Goal: Navigation & Orientation: Find specific page/section

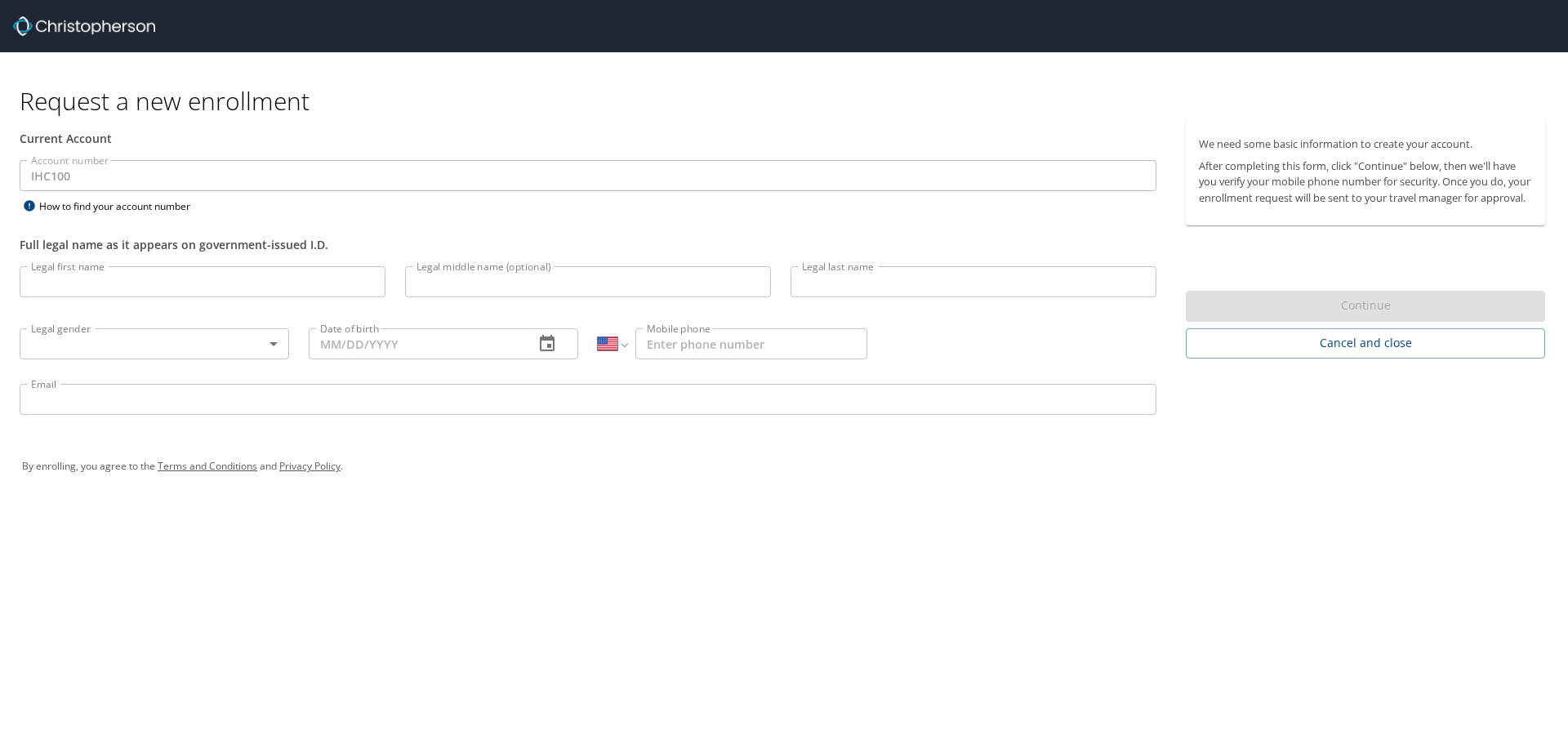
select select "US"
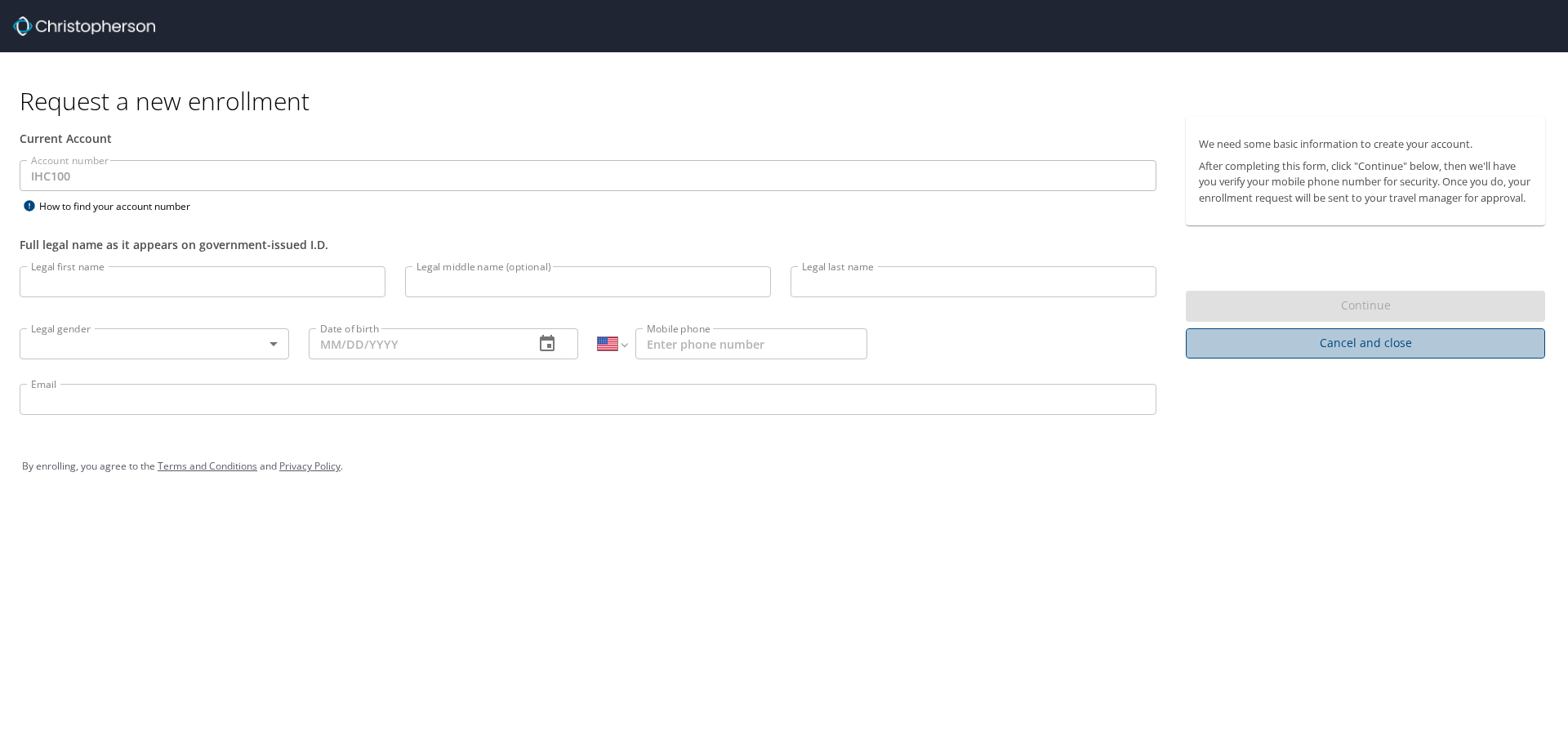
click at [1395, 354] on span "Cancel and close" at bounding box center [1366, 343] width 333 height 21
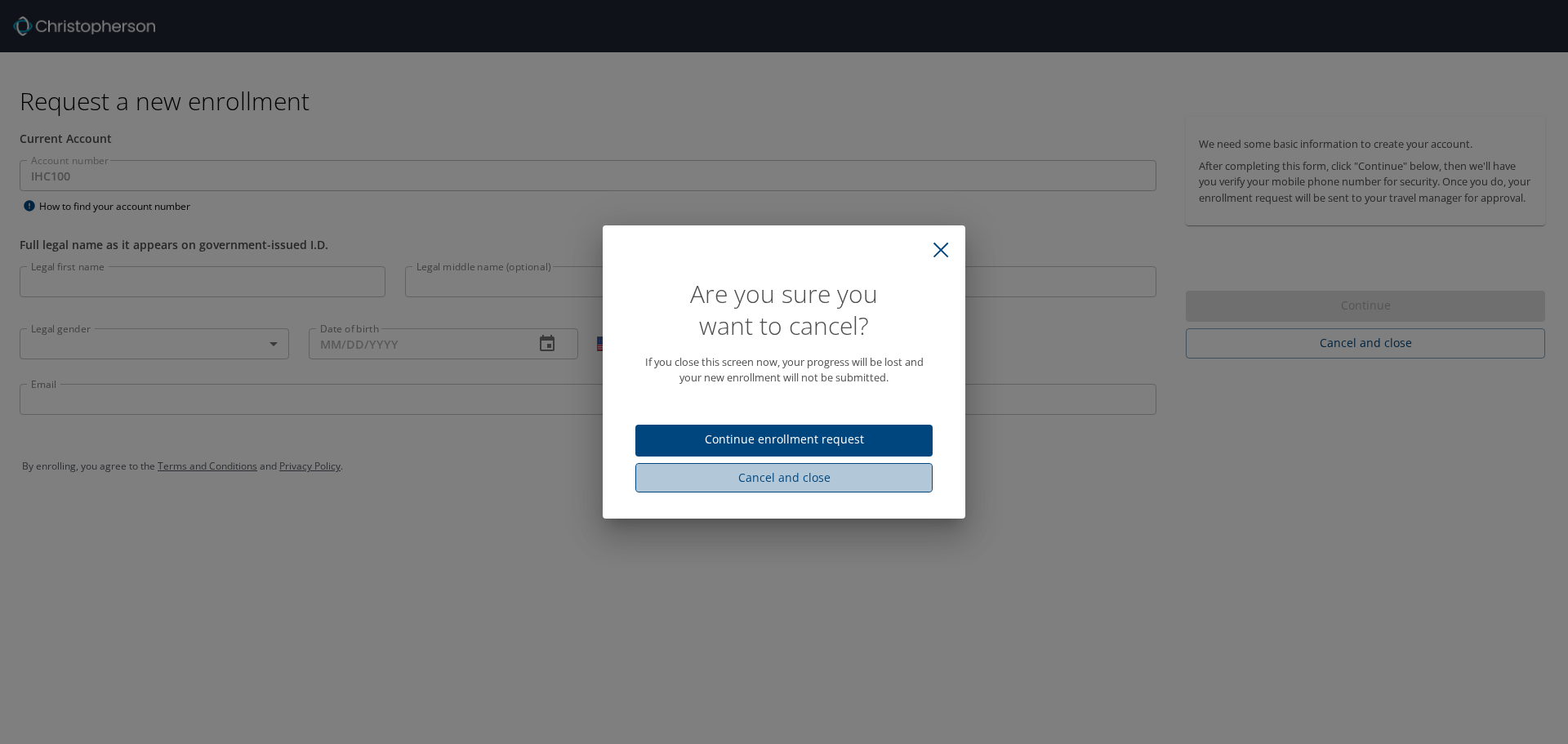
click at [783, 480] on span "Cancel and close" at bounding box center [783, 478] width 271 height 21
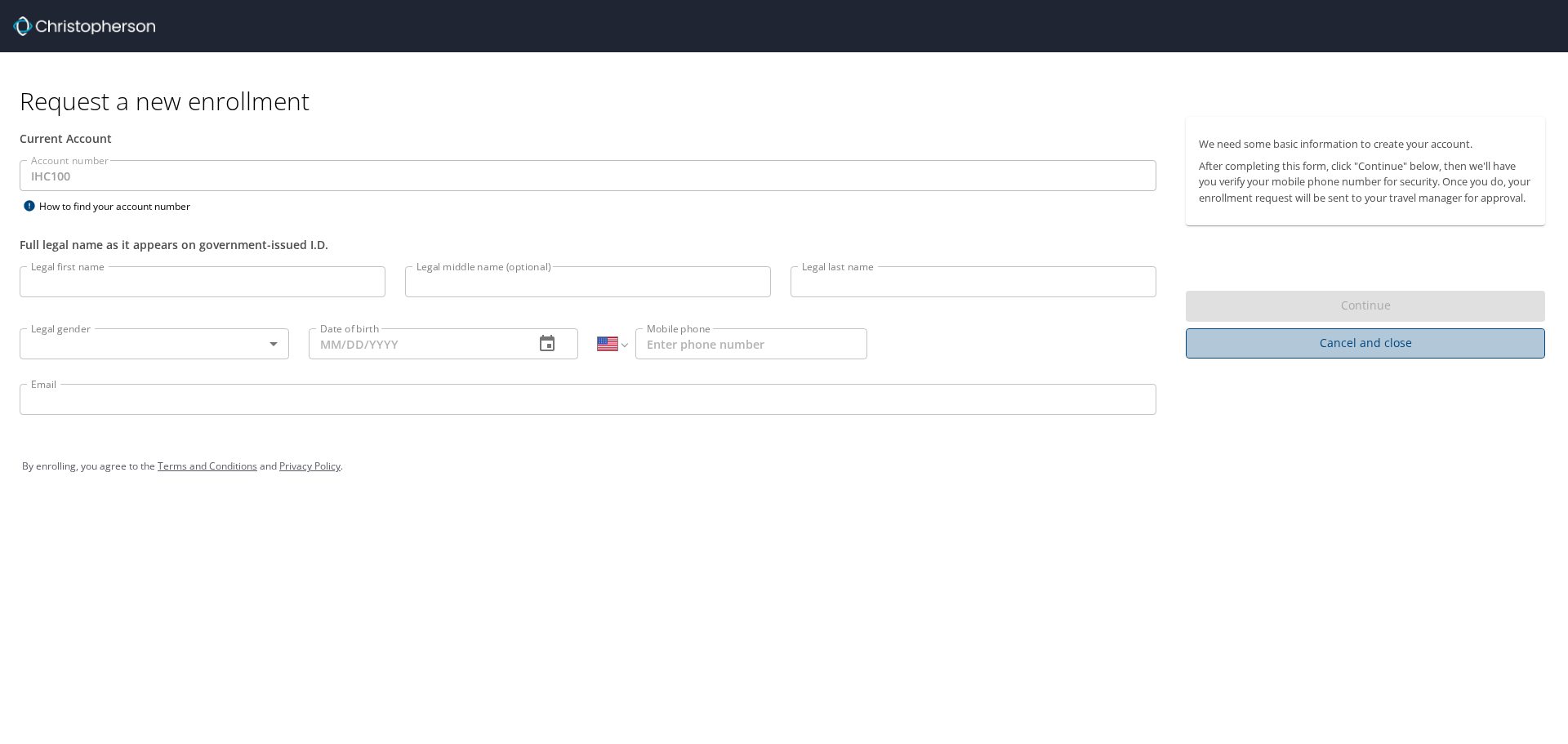
click at [1323, 353] on span "Cancel and close" at bounding box center [1366, 343] width 333 height 21
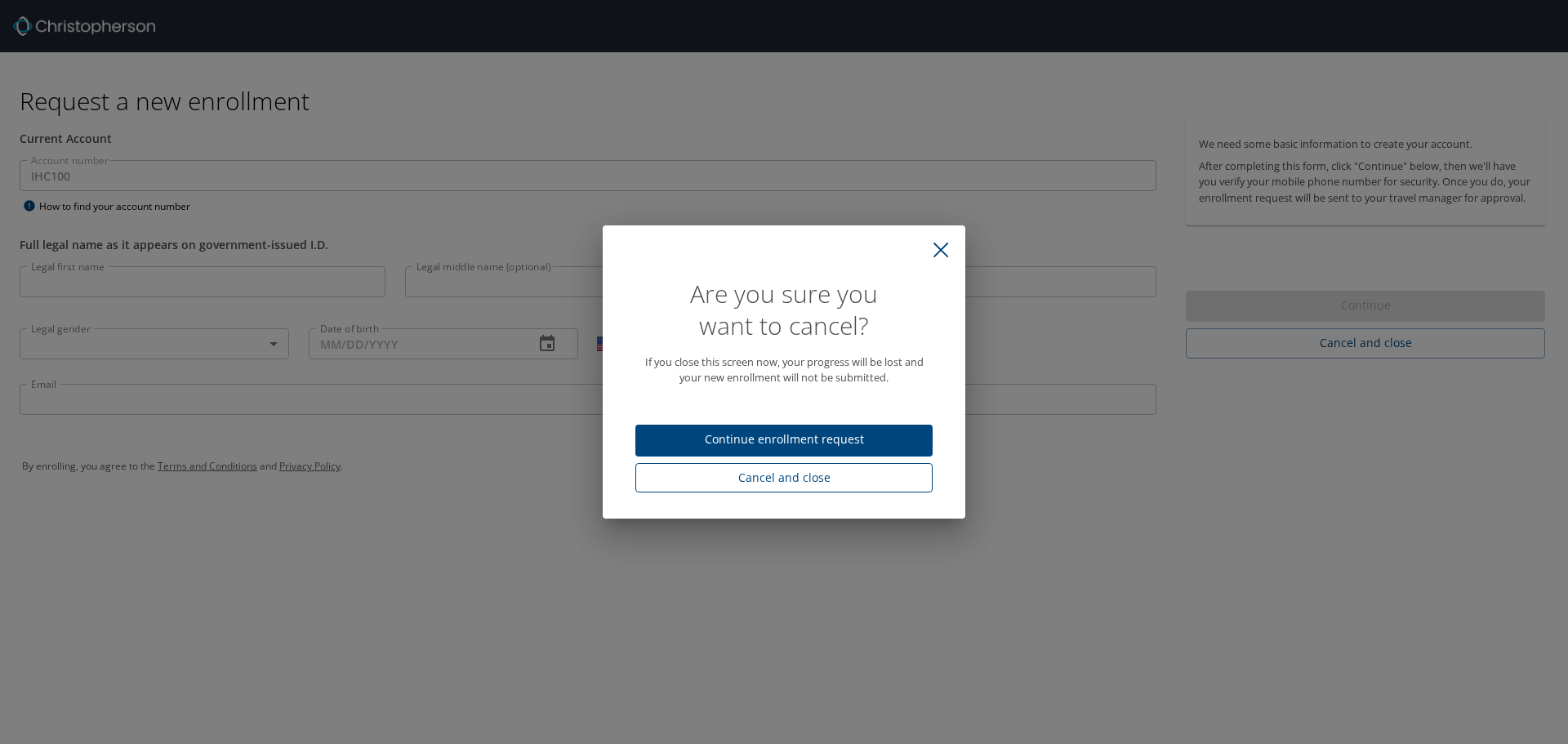
click at [785, 479] on span "Cancel and close" at bounding box center [783, 478] width 271 height 21
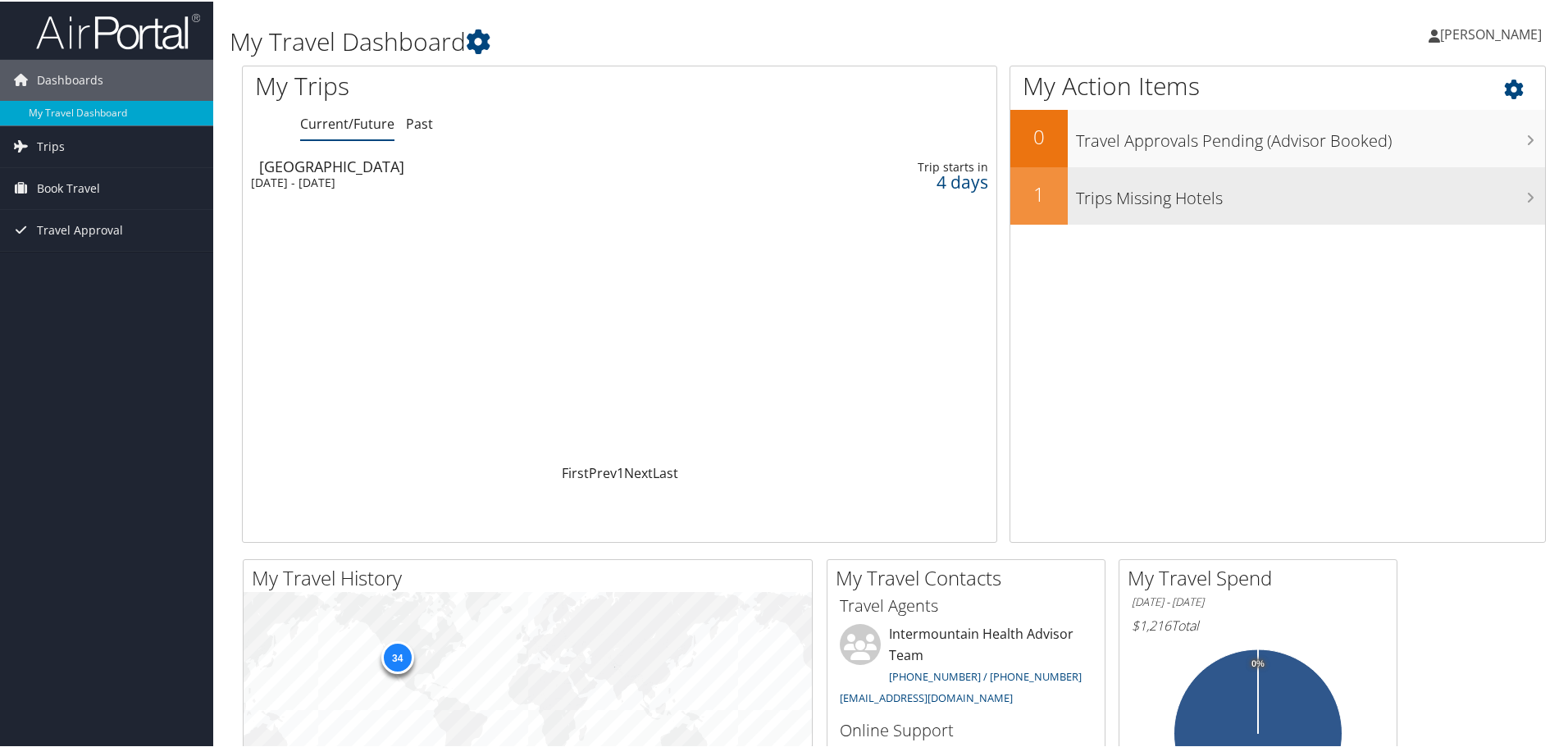
click at [1401, 193] on h3 "Trips Missing Hotels" at bounding box center [1310, 192] width 469 height 31
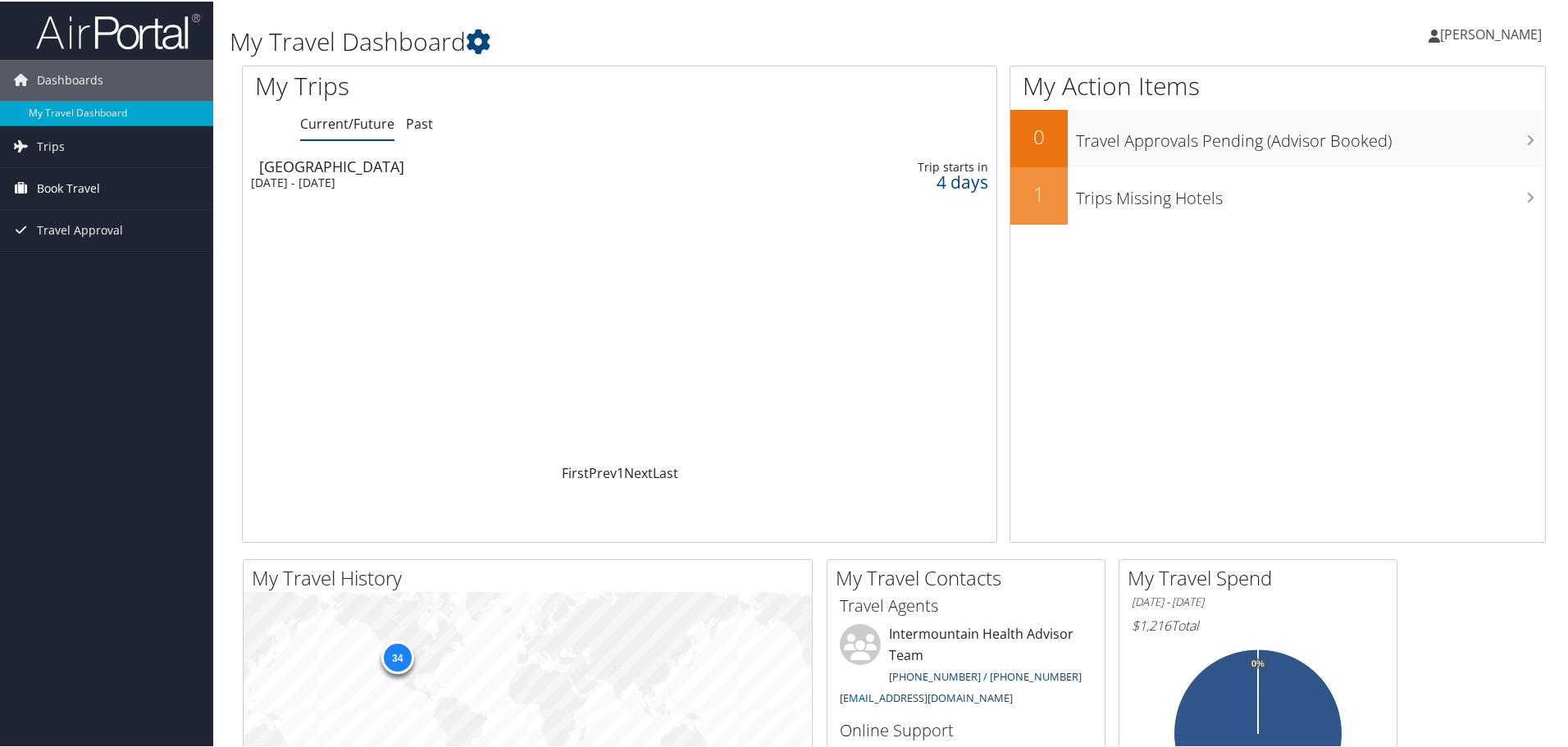
click at [69, 182] on span "Book Travel" at bounding box center [68, 187] width 63 height 41
click at [134, 269] on link "Book/Manage Online Trips" at bounding box center [106, 269] width 213 height 24
click at [1493, 28] on span "[PERSON_NAME]" at bounding box center [1491, 33] width 102 height 18
click at [1397, 142] on link "View Travel Profile" at bounding box center [1447, 146] width 183 height 28
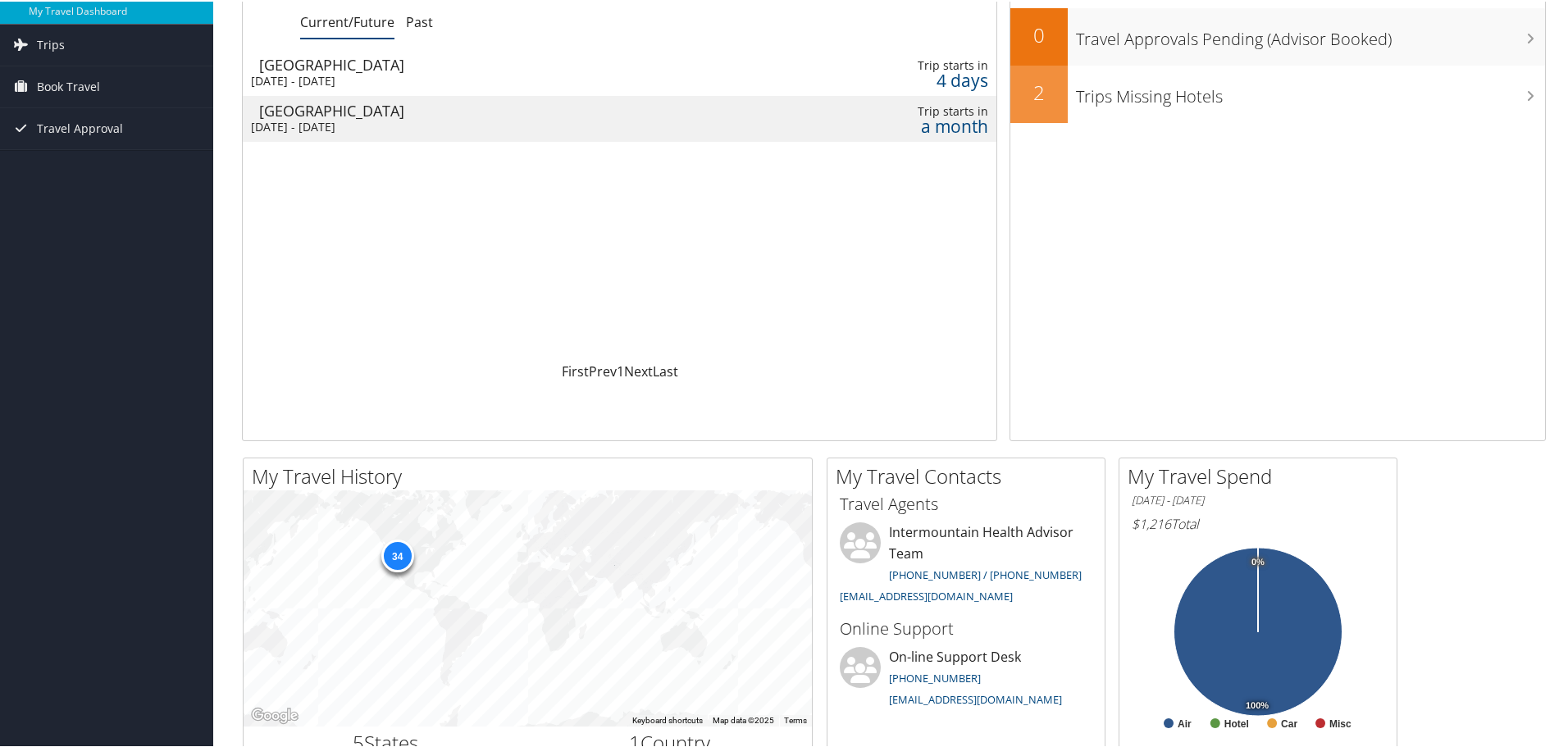
scroll to position [164, 0]
